Goal: Find specific page/section: Find specific page/section

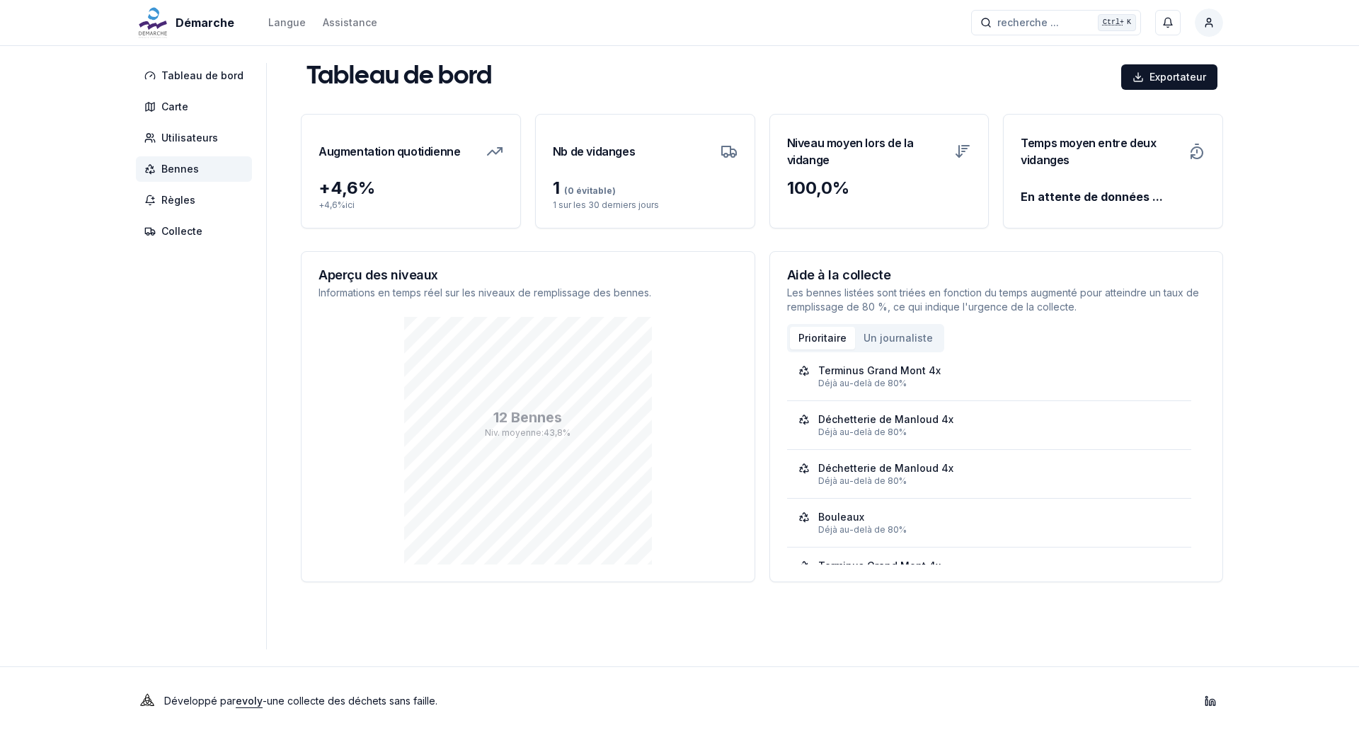
click at [179, 173] on font "Bennes" at bounding box center [180, 169] width 38 height 12
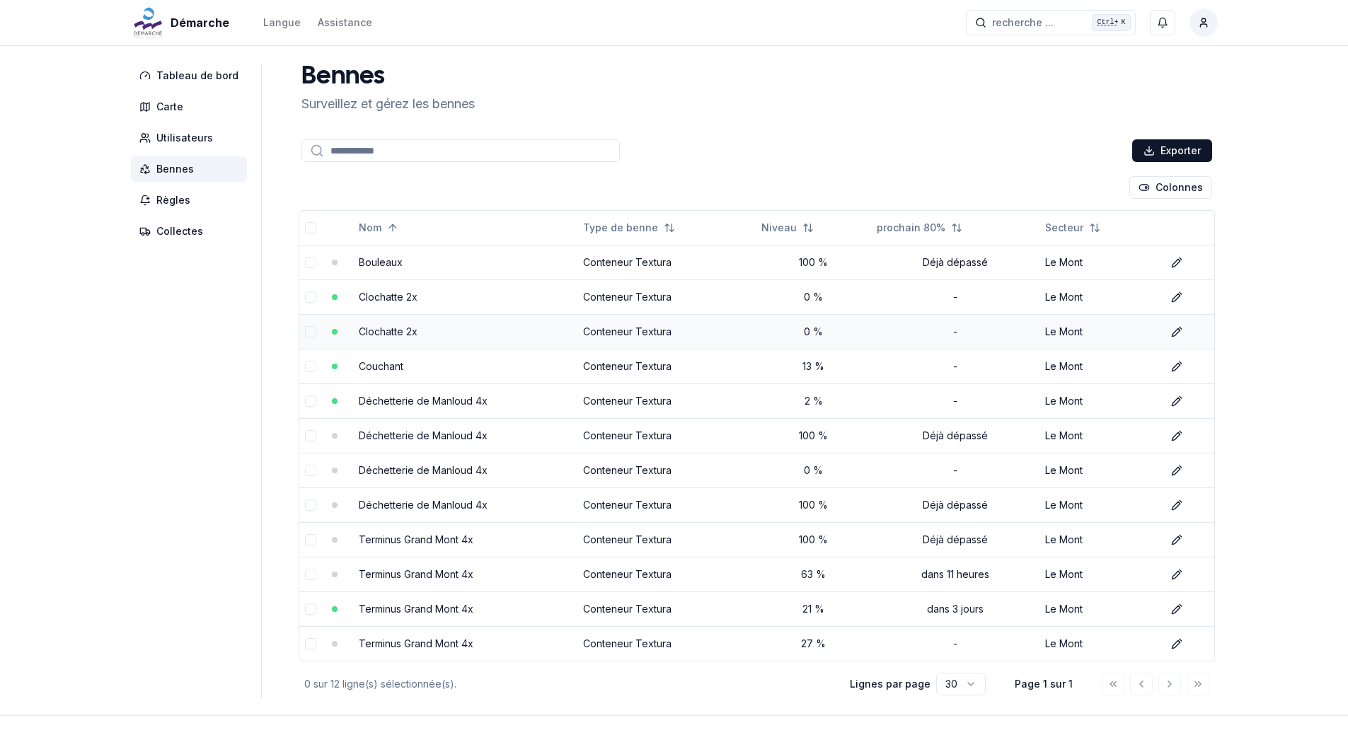
click at [908, 330] on div "-" at bounding box center [955, 332] width 157 height 14
